Goal: Information Seeking & Learning: Learn about a topic

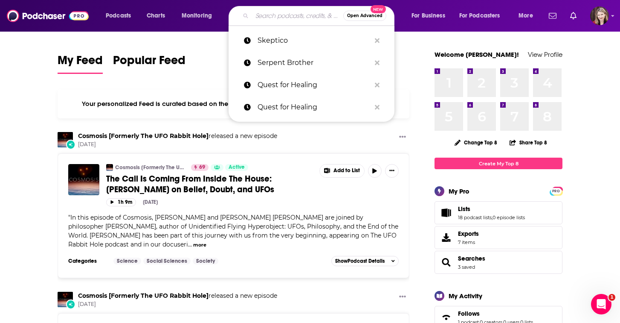
click at [268, 15] on input "Search podcasts, credits, & more..." at bounding box center [297, 16] width 91 height 14
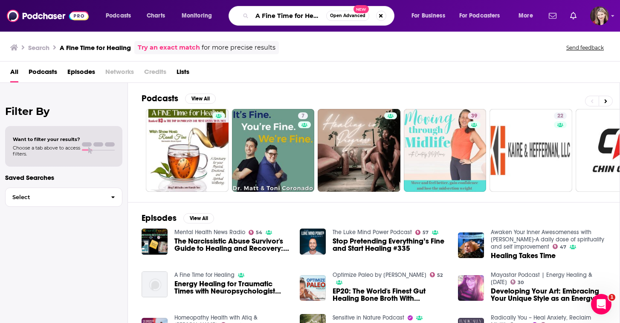
drag, startPoint x: 321, startPoint y: 16, endPoint x: 242, endPoint y: 14, distance: 79.0
click at [242, 14] on div "A Fine Time for Healing Open Advanced New" at bounding box center [312, 16] width 166 height 20
type input "n"
type input "[PERSON_NAME] Fine"
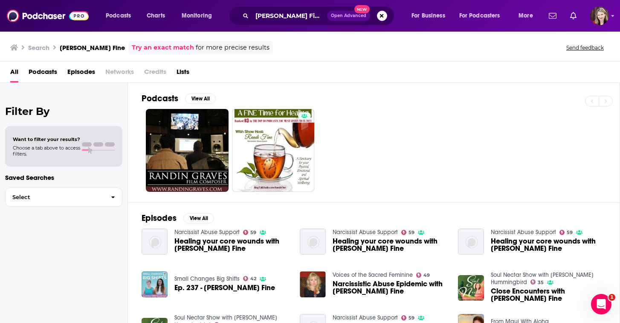
click at [186, 239] on span "Healing your core wounds with [PERSON_NAME] Fine" at bounding box center [232, 244] width 115 height 15
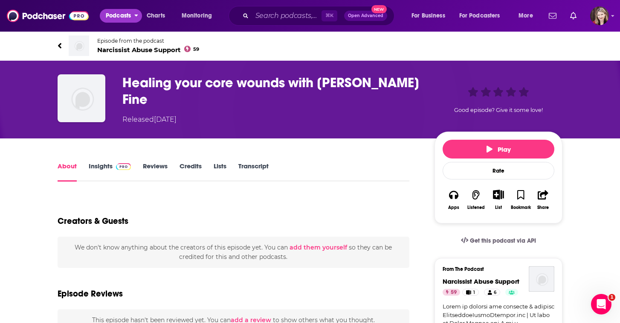
click at [121, 15] on span "Podcasts" at bounding box center [118, 16] width 25 height 12
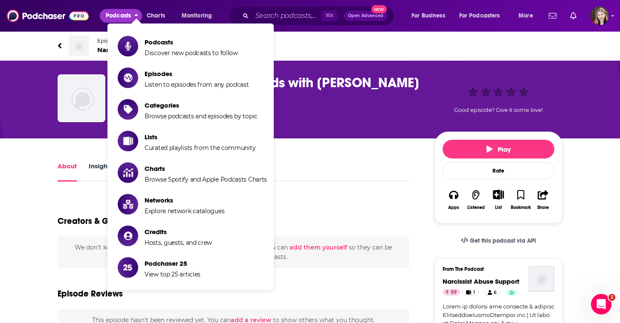
click at [121, 15] on span "Podcasts" at bounding box center [118, 16] width 25 height 12
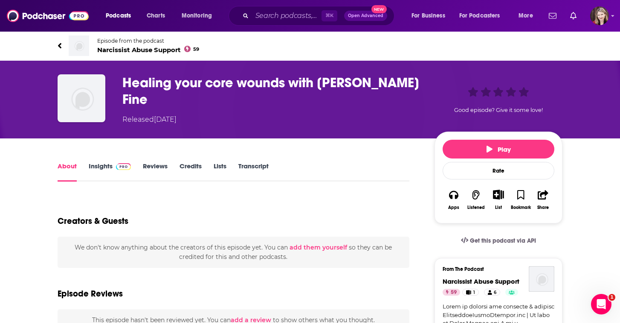
click at [101, 163] on link "Insights" at bounding box center [110, 172] width 42 height 20
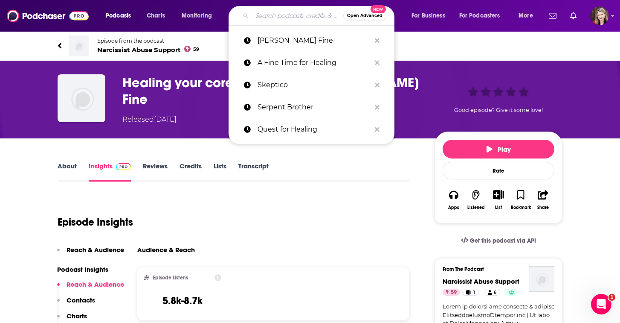
click at [266, 17] on input "Search podcasts, credits, & more..." at bounding box center [297, 16] width 91 height 14
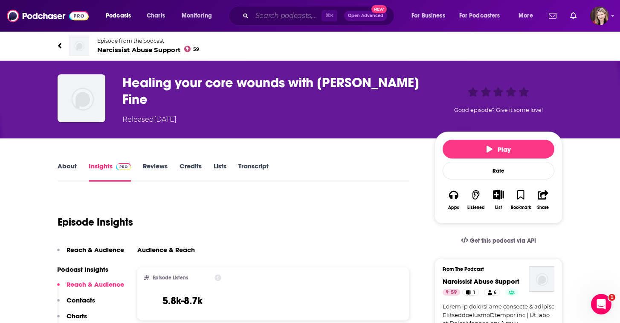
click at [266, 16] on input "Search podcasts, credits, & more..." at bounding box center [287, 16] width 70 height 14
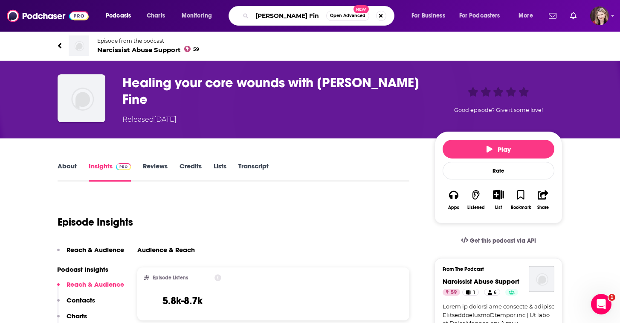
type input "[PERSON_NAME] Fine"
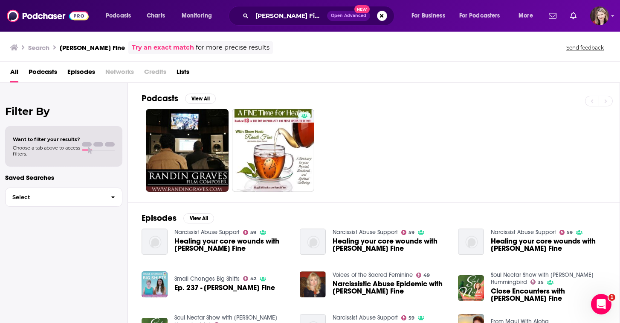
click at [41, 71] on span "Podcasts" at bounding box center [43, 73] width 29 height 17
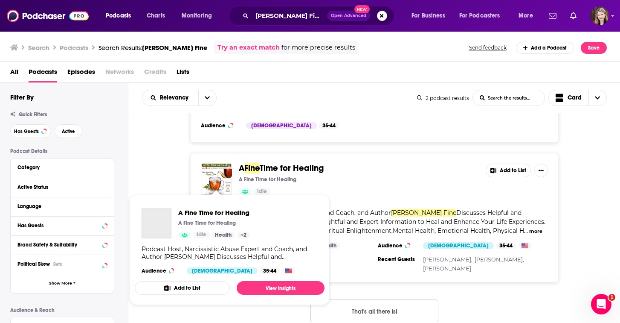
click at [217, 166] on img "A Fine Time for Healing" at bounding box center [216, 178] width 31 height 31
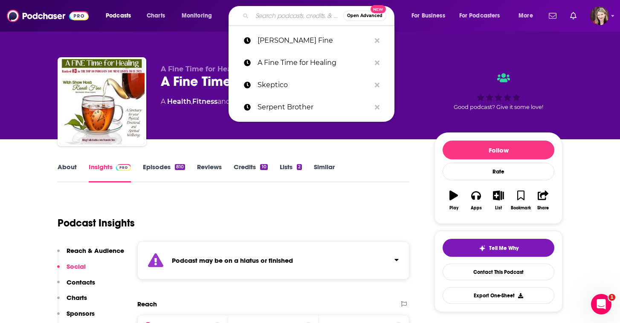
click at [258, 13] on input "Search podcasts, credits, & more..." at bounding box center [297, 16] width 91 height 14
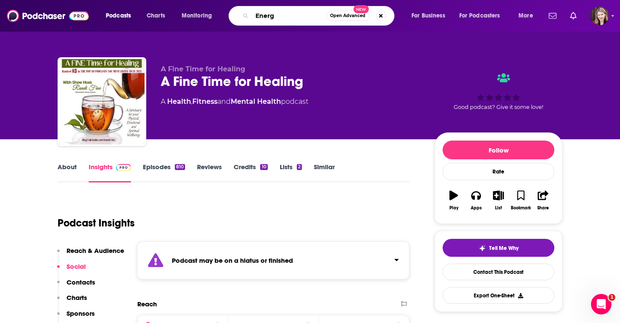
type input "Energy"
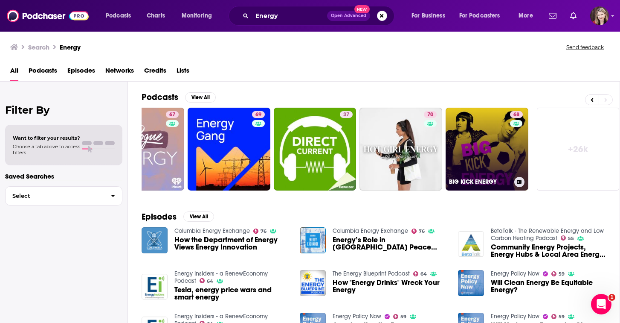
scroll to position [0, 302]
click at [498, 155] on link "68 BIG KICK ENERGY" at bounding box center [487, 149] width 83 height 83
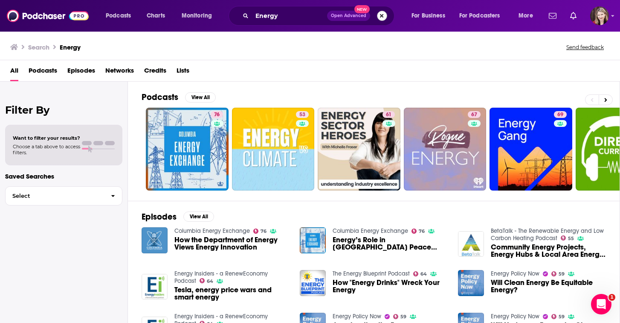
click at [380, 15] on button "Search podcasts, credits, & more..." at bounding box center [382, 16] width 10 height 10
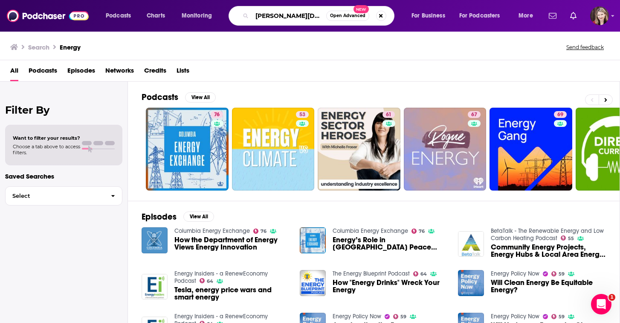
type input "[PERSON_NAME][DEMOGRAPHIC_DATA]"
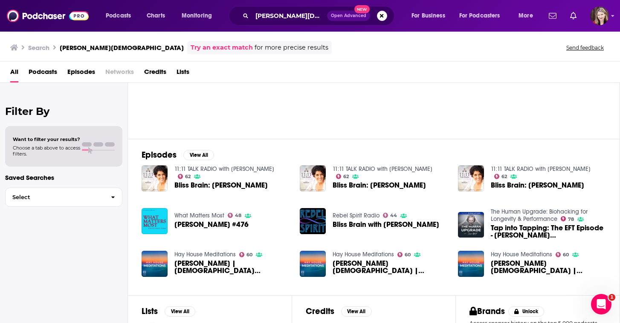
scroll to position [64, 0]
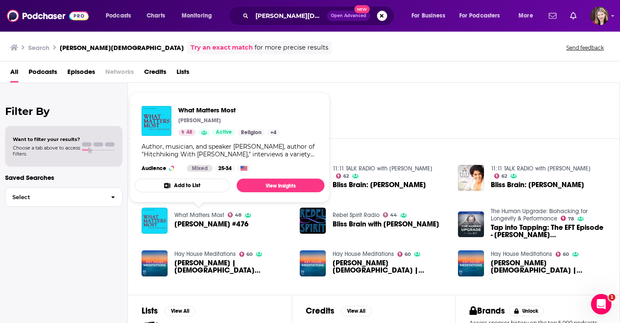
click at [202, 216] on link "What Matters Most" at bounding box center [200, 214] width 50 height 7
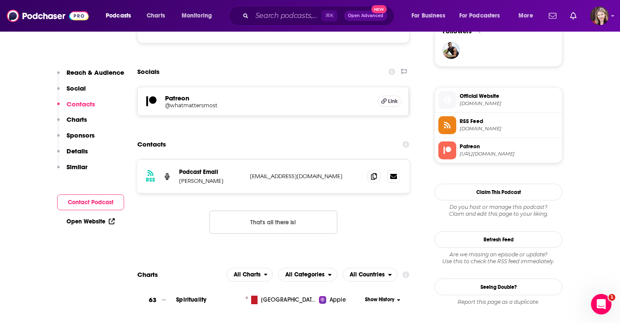
scroll to position [640, 0]
